Goal: Task Accomplishment & Management: Manage account settings

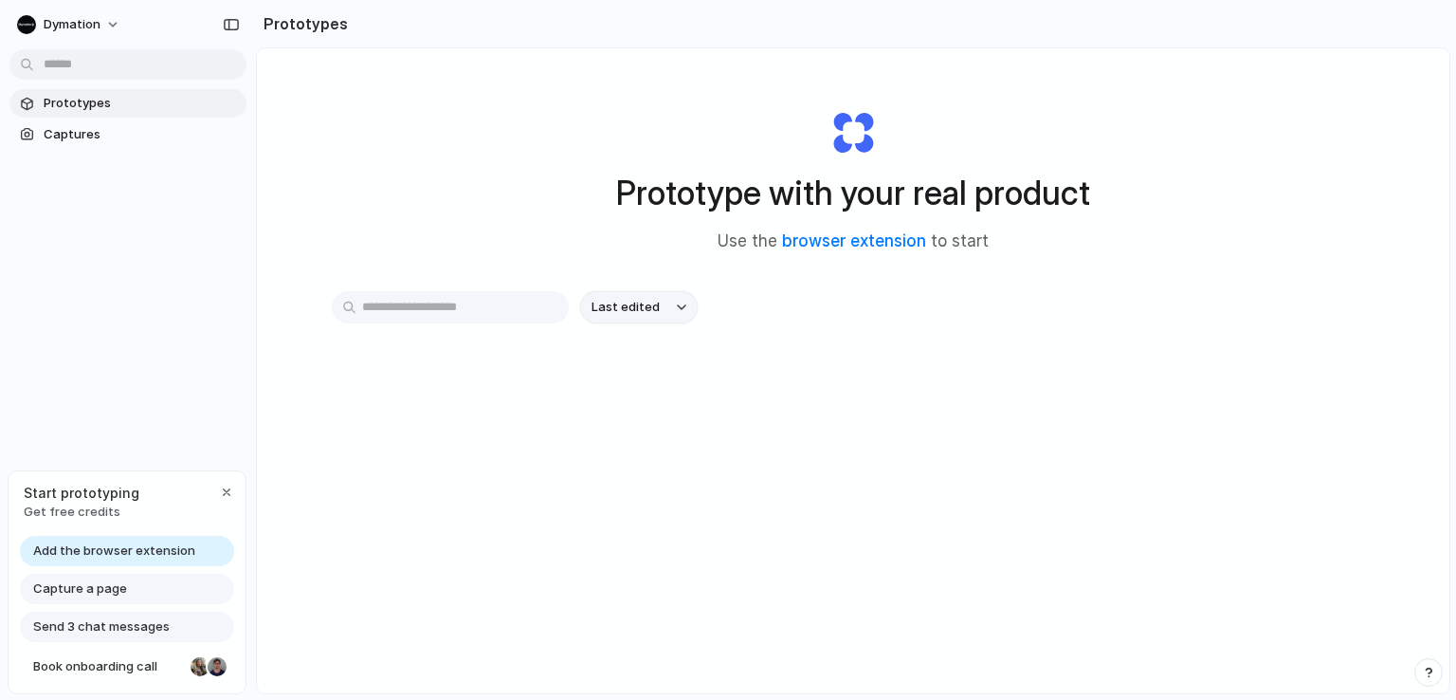
click at [652, 309] on button "Last edited" at bounding box center [639, 307] width 118 height 32
click at [796, 311] on div "Last edited Last created Alphabetical" at bounding box center [728, 350] width 1456 height 700
click at [110, 134] on span "Captures" at bounding box center [141, 134] width 195 height 19
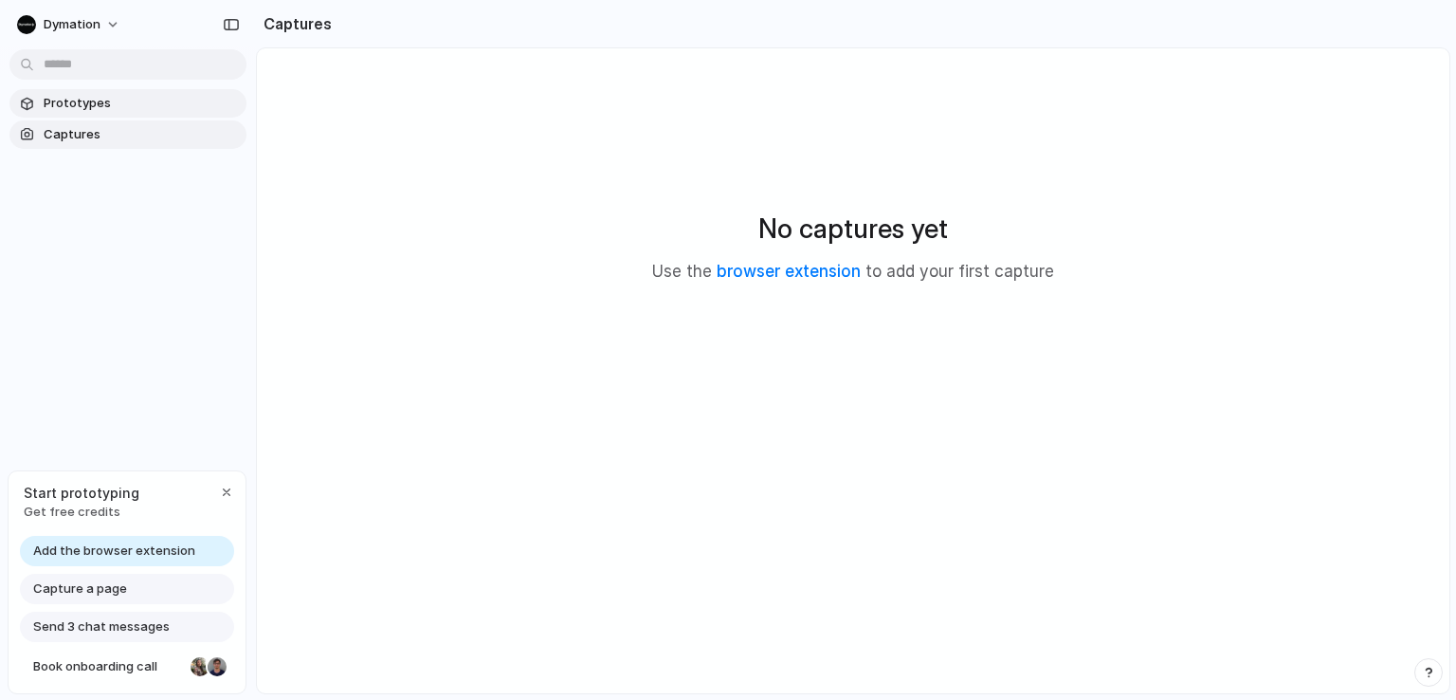
click at [94, 110] on span "Prototypes" at bounding box center [141, 103] width 195 height 19
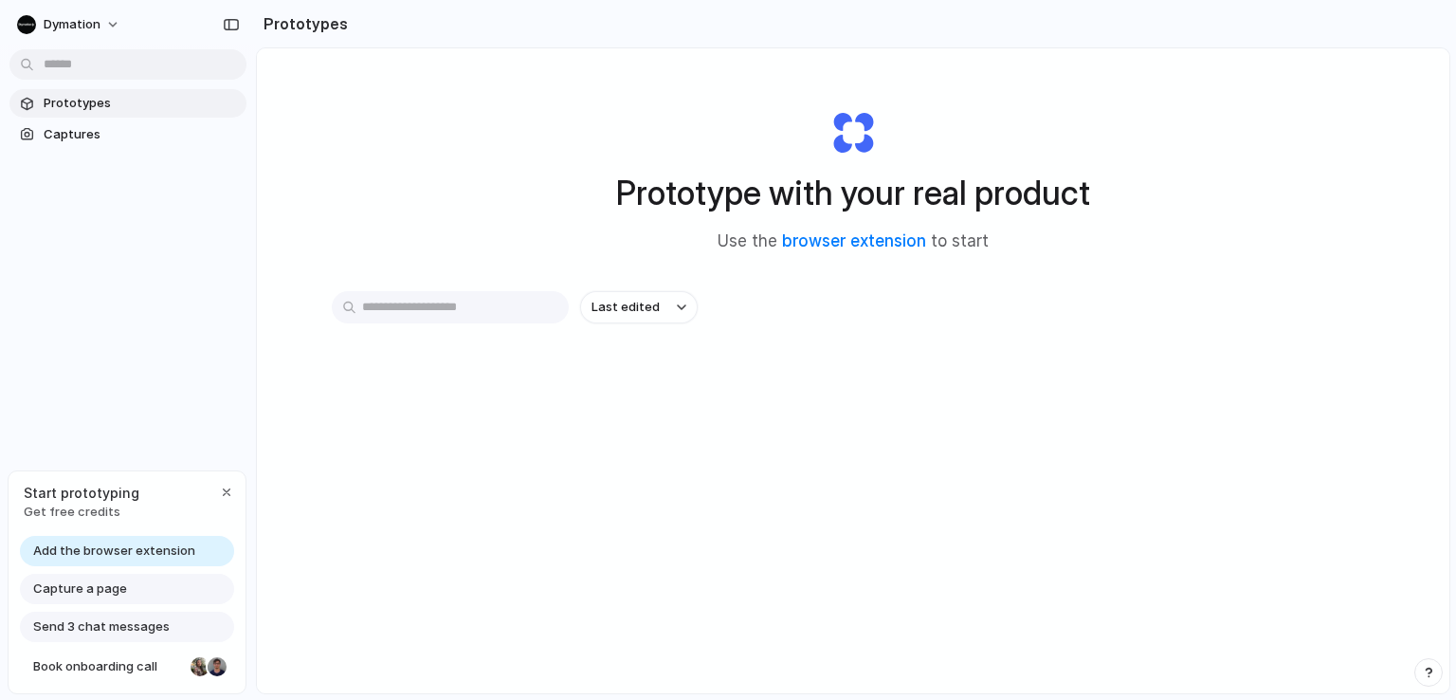
click at [404, 304] on input "text" at bounding box center [450, 307] width 237 height 32
click at [311, 27] on h2 "Prototypes" at bounding box center [302, 23] width 92 height 23
click at [93, 27] on span "Dymation" at bounding box center [72, 24] width 57 height 19
click at [118, 164] on li "Sign out" at bounding box center [91, 158] width 157 height 30
